Goal: Task Accomplishment & Management: Complete application form

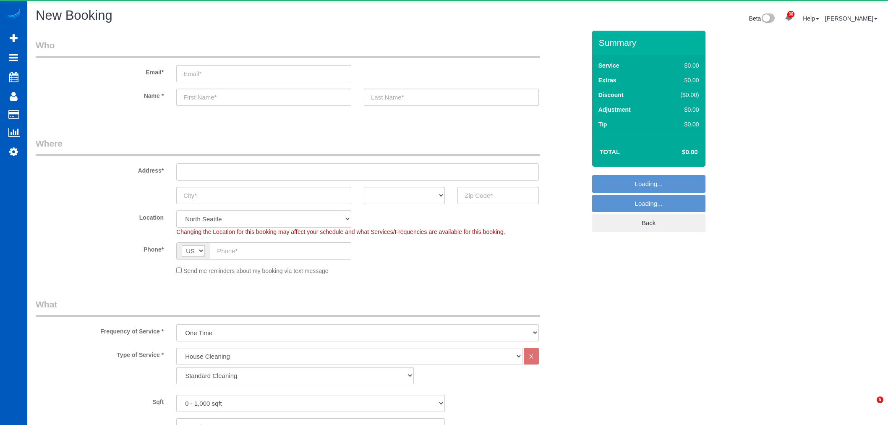
select select "199"
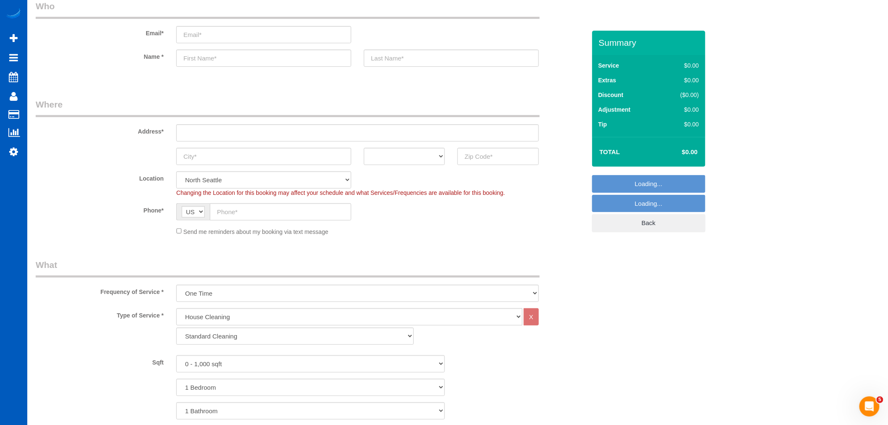
scroll to position [93, 0]
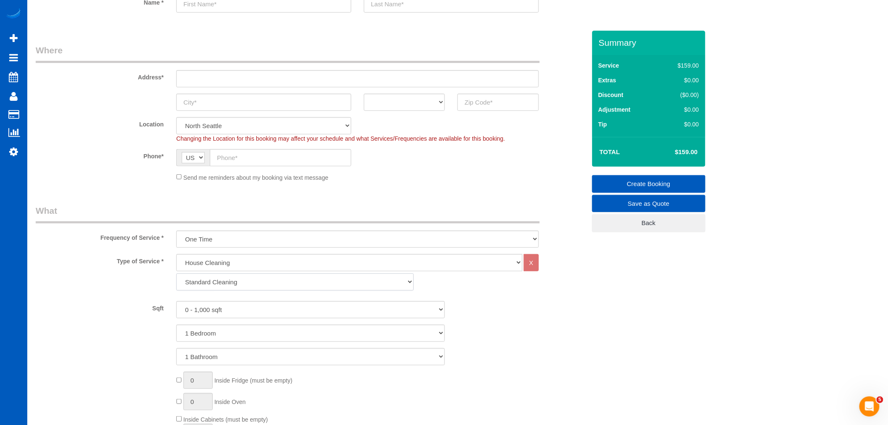
click at [243, 289] on select "Standard Cleaning Deep Cleaning Move In/ Out Cleaning" at bounding box center [294, 281] width 237 height 17
click at [176, 274] on select "Standard Cleaning Deep Cleaning Move In/ Out Cleaning" at bounding box center [294, 281] width 237 height 17
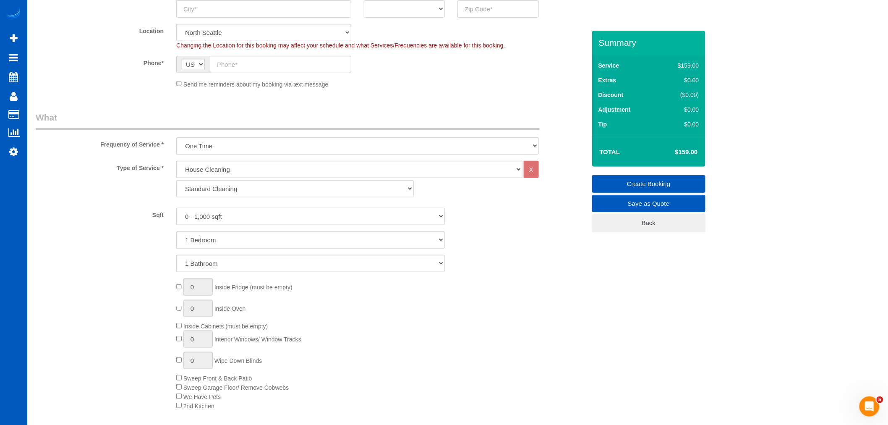
click at [248, 214] on select "0 - 1,000 sqft 1,001 - 1,500 sqft 1,501 - 2,000 sqft 2,001 - 2,500 sqft 2,501 -…" at bounding box center [310, 216] width 268 height 17
click at [250, 215] on select "0 - 1,000 sqft 1,001 - 1,500 sqft 1,501 - 2,000 sqft 2,001 - 2,500 sqft 2,501 -…" at bounding box center [310, 216] width 268 height 17
select select "2501"
click at [176, 208] on select "0 - 1,000 sqft 1,001 - 1,500 sqft 1,501 - 2,000 sqft 2,001 - 2,500 sqft 2,501 -…" at bounding box center [310, 216] width 268 height 17
click at [229, 242] on select "1 Bedroom 2 Bedrooms 3 Bedrooms 4 Bedrooms 5 Bedrooms 6 Bedrooms 7 Bedrooms" at bounding box center [310, 239] width 268 height 17
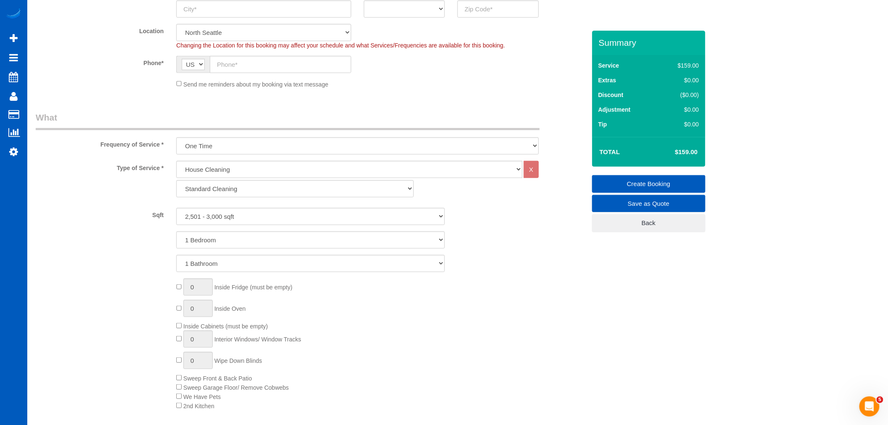
click at [579, 307] on div "0 Inside Fridge (must be empty) 0 Inside Oven Inside Cabinets (must be empty) 0…" at bounding box center [381, 343] width 422 height 131
click at [256, 138] on select "One Time Weekly - 15.00% Every 2 Weeks - 10.00% Every 4 Weeks - 5.00% Every 2 M…" at bounding box center [357, 145] width 362 height 17
select select "object:1875"
click at [176, 138] on select "One Time Weekly - 15.00% Every 2 Weeks - 10.00% Every 4 Weeks - 5.00% Every 2 M…" at bounding box center [357, 145] width 362 height 17
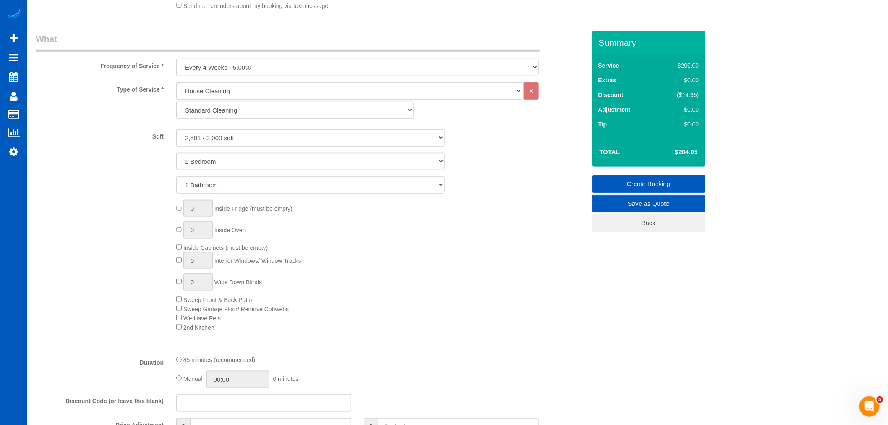
scroll to position [279, 0]
